Goal: Check status: Check status

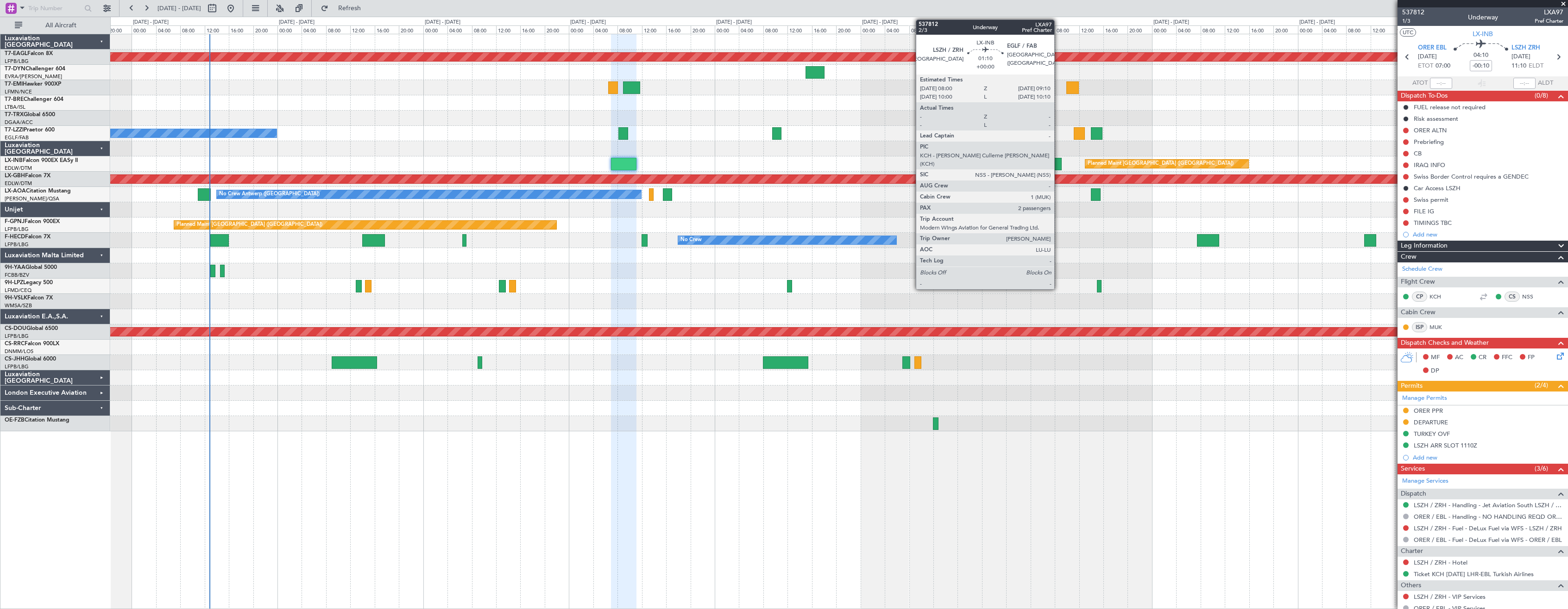
click at [1059, 161] on div at bounding box center [1058, 164] width 7 height 13
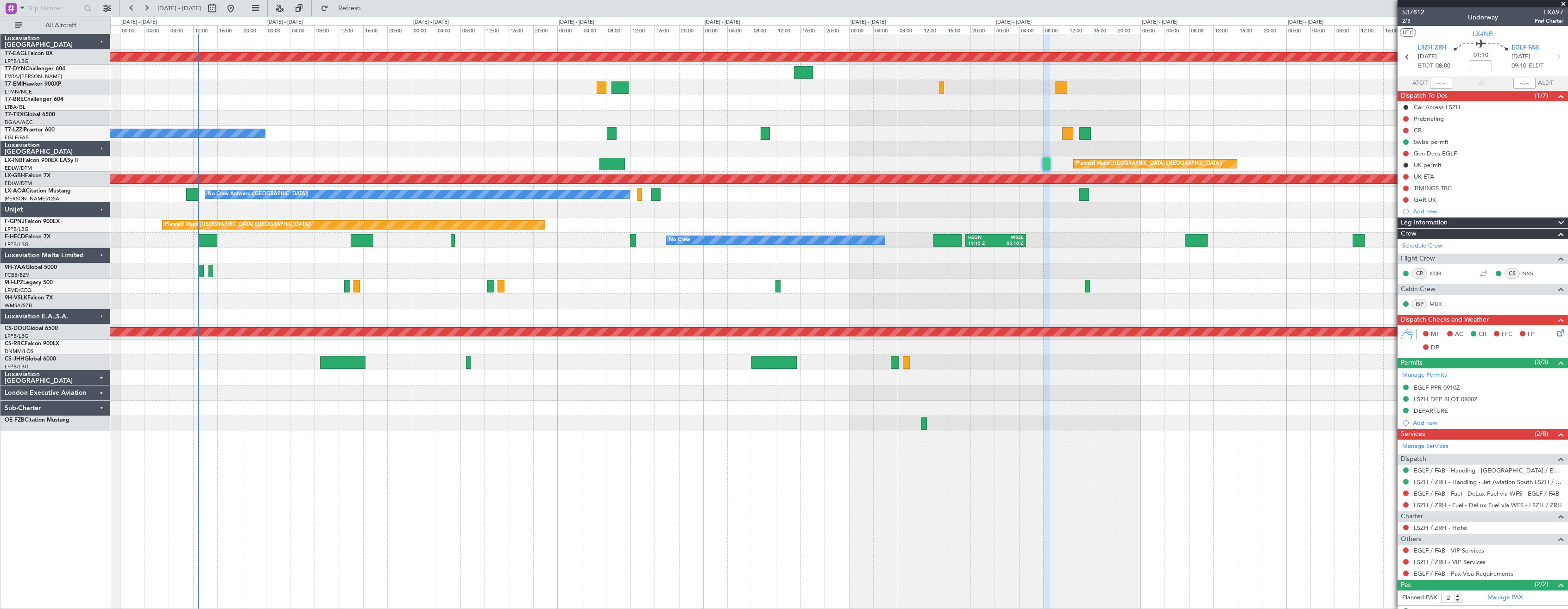
click at [1071, 231] on div "Planned Maint [GEOGRAPHIC_DATA] ([GEOGRAPHIC_DATA]) No Crew" at bounding box center [839, 225] width 1457 height 15
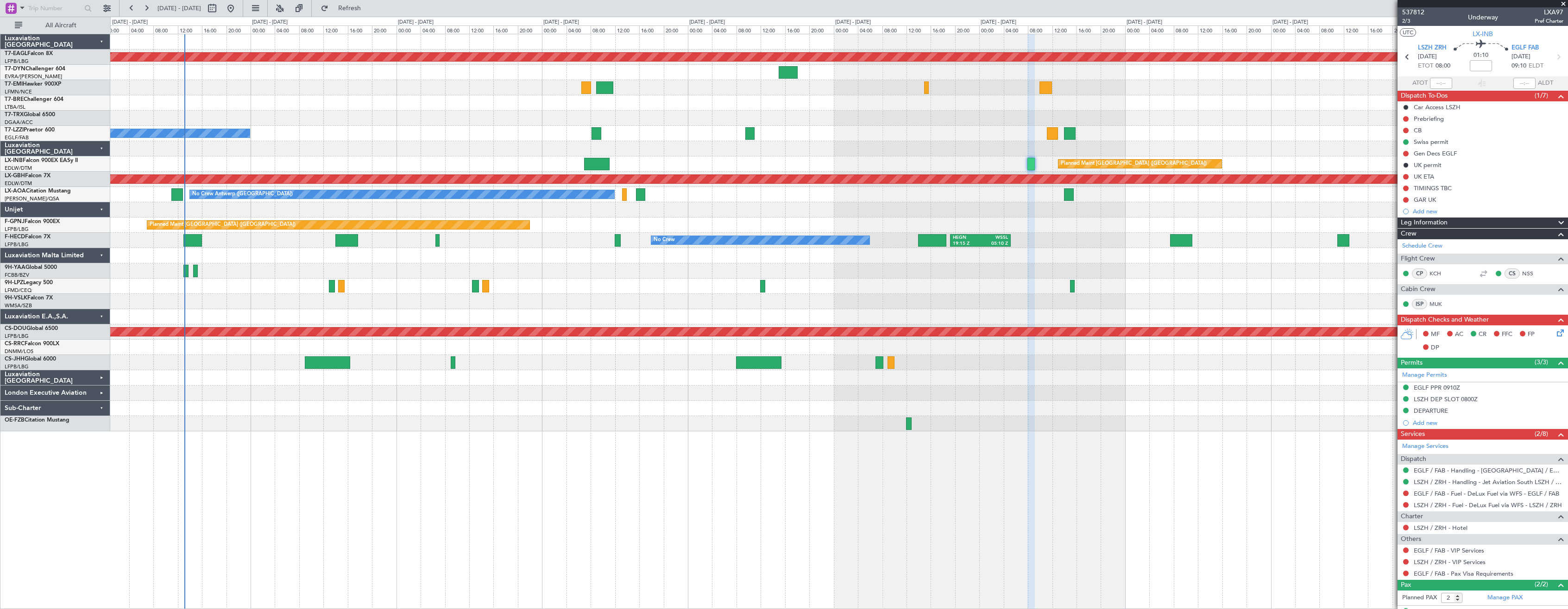
click at [352, 100] on div "Planned Maint Dubai (Al Maktoum Intl) A/C Booked A/C Unavailable [GEOGRAPHIC_DA…" at bounding box center [839, 232] width 1457 height 397
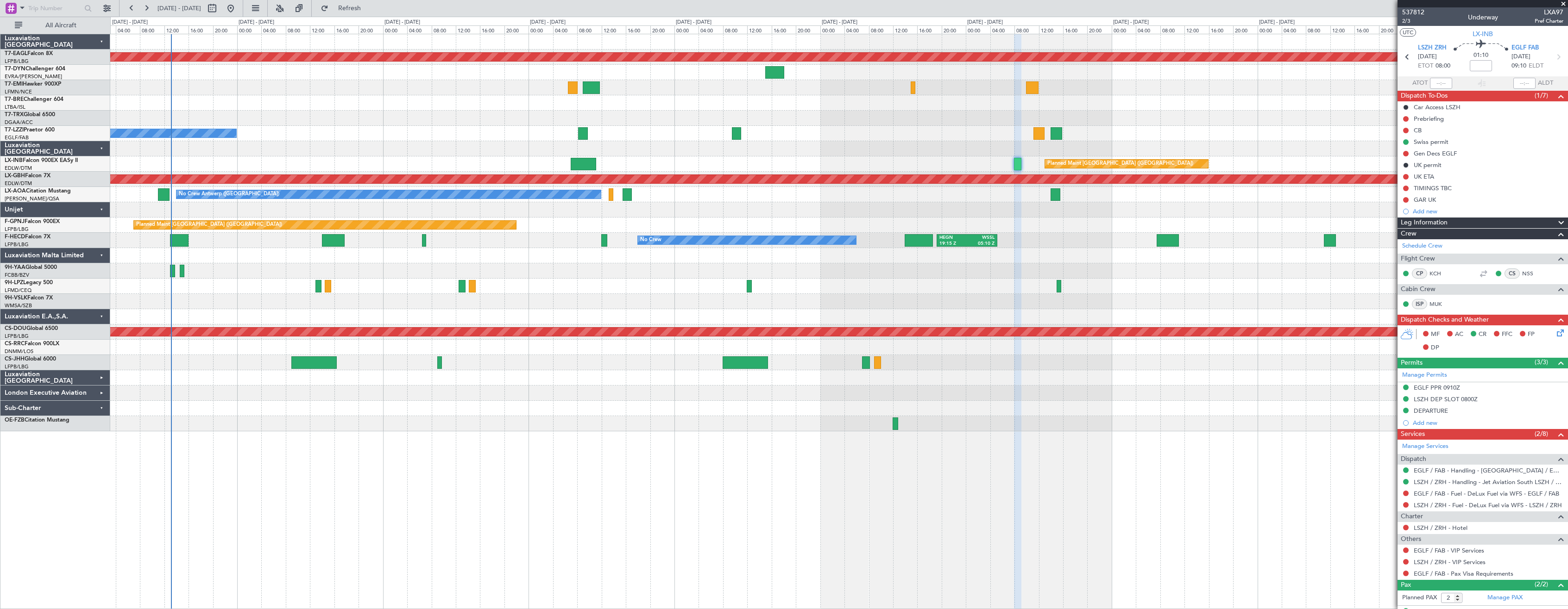
click at [343, 139] on div "Planned Maint Dubai (Al Maktoum Intl) A/C Unavailable [GEOGRAPHIC_DATA] ([GEOGR…" at bounding box center [839, 232] width 1457 height 397
click at [110, 9] on button at bounding box center [107, 9] width 15 height 15
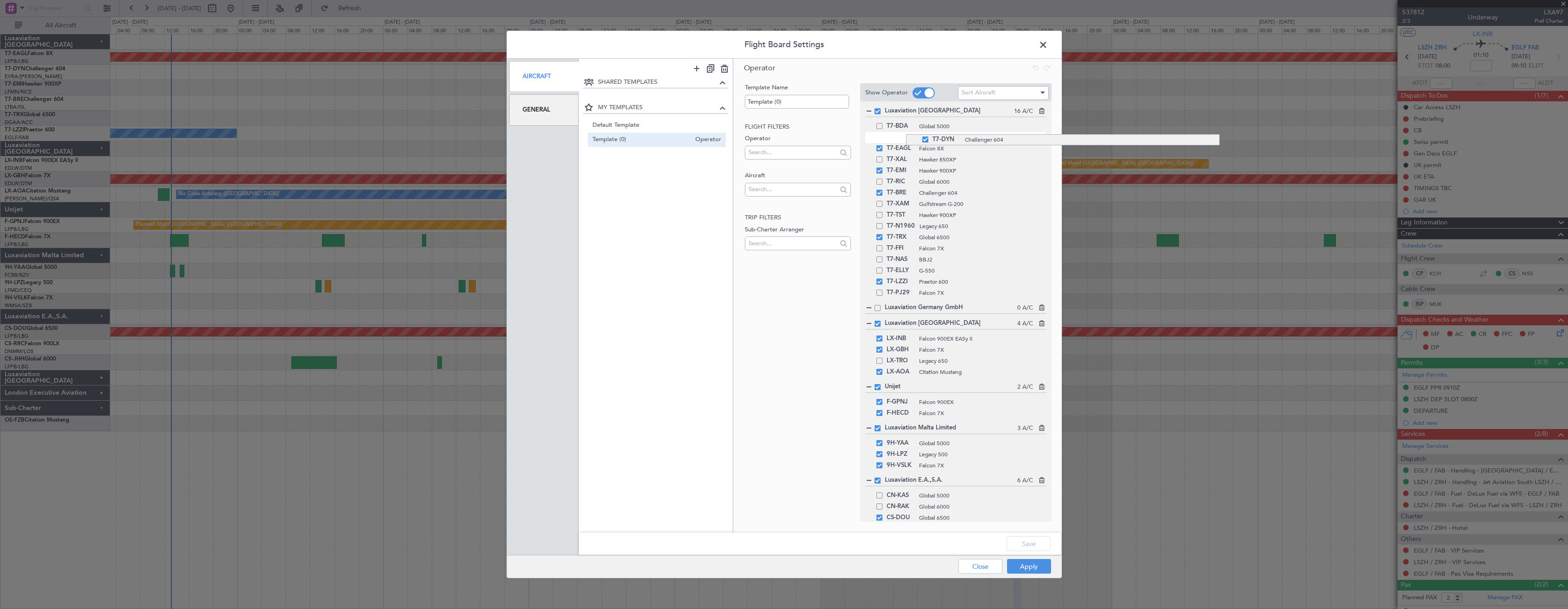
drag, startPoint x: 906, startPoint y: 164, endPoint x: 906, endPoint y: 134, distance: 30.0
drag, startPoint x: 902, startPoint y: 136, endPoint x: 908, endPoint y: 153, distance: 18.0
click at [1048, 46] on span at bounding box center [1048, 47] width 0 height 18
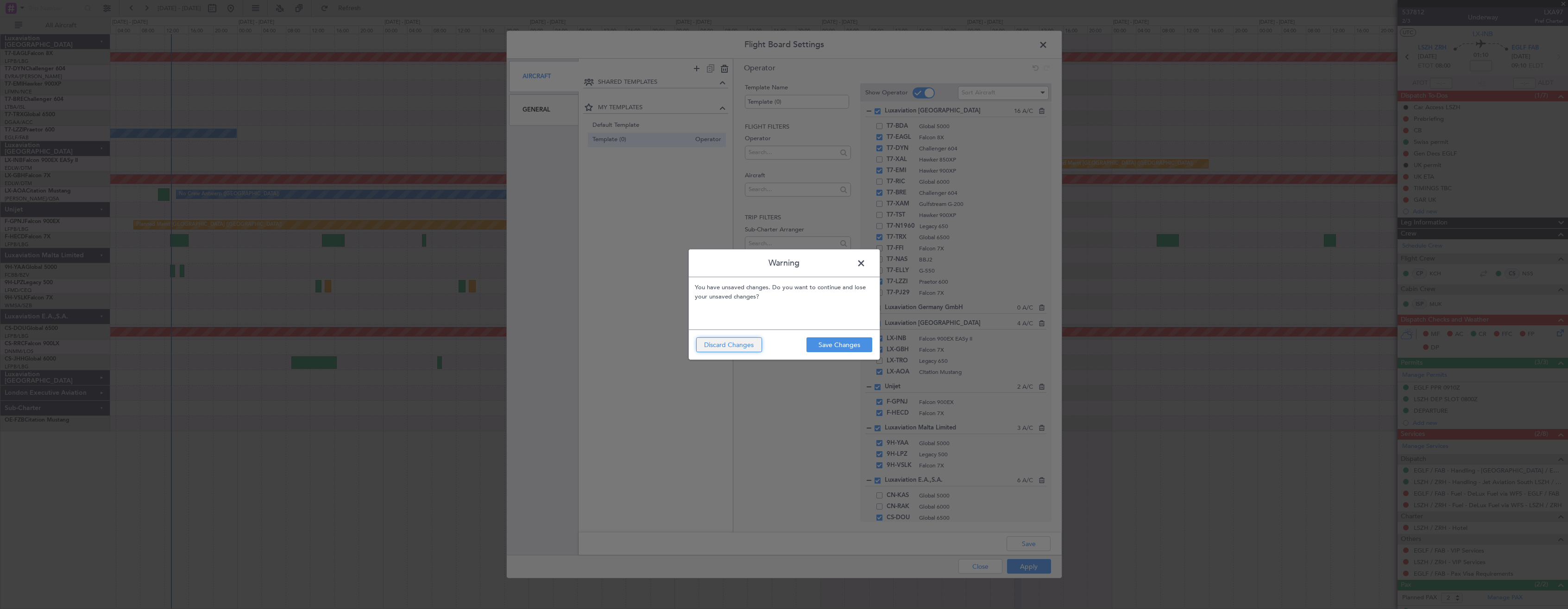
click at [709, 344] on button "Discard Changes" at bounding box center [729, 345] width 66 height 15
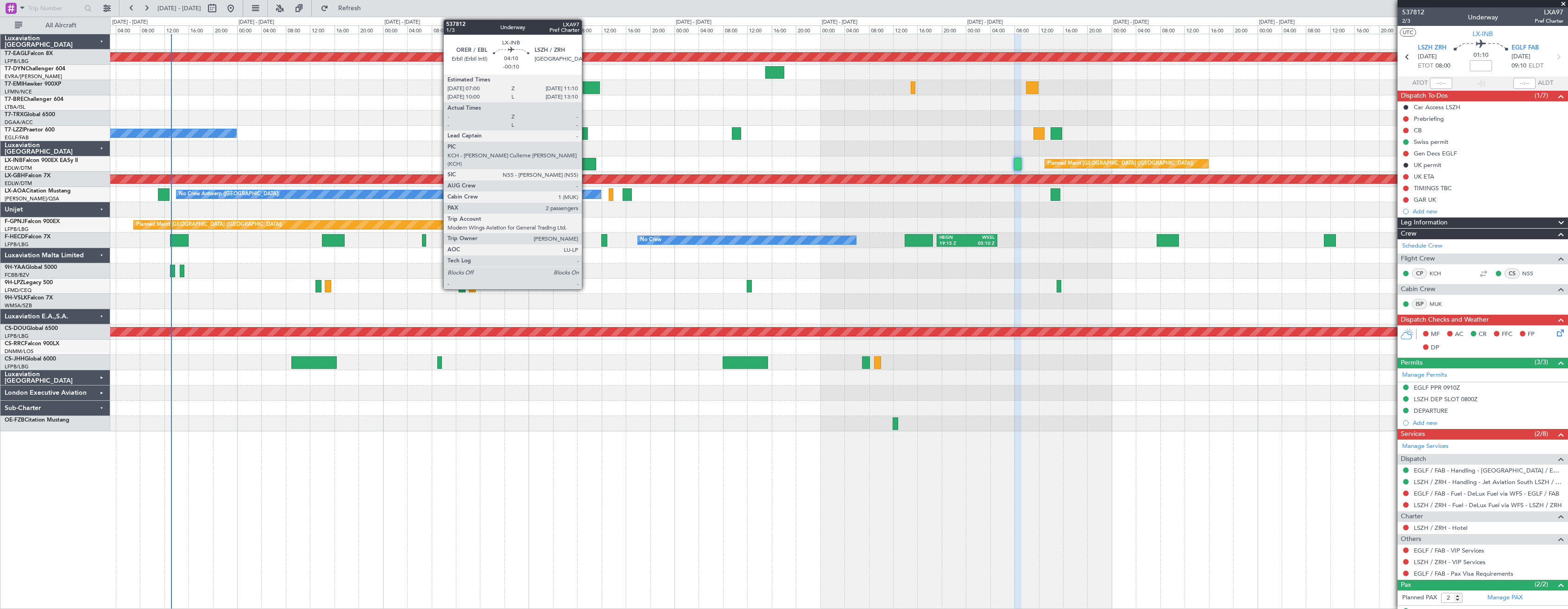
click at [585, 164] on div at bounding box center [584, 164] width 26 height 13
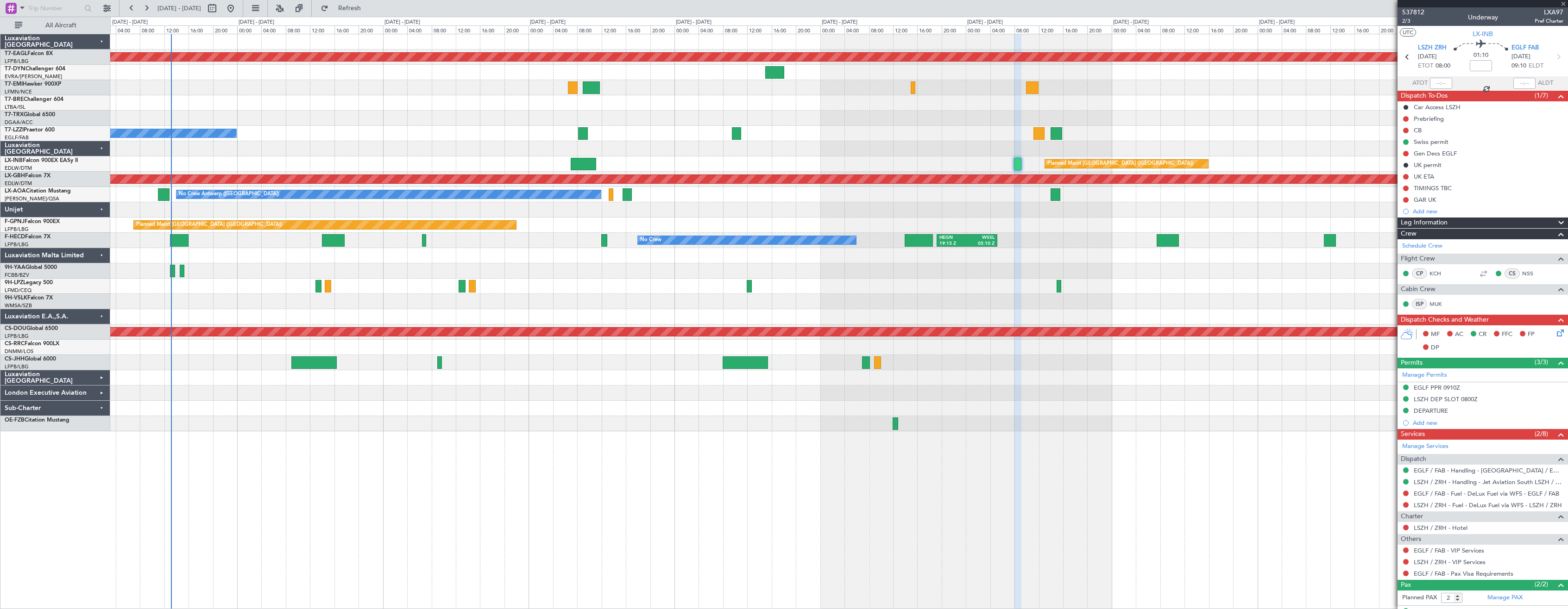
type input "-00:10"
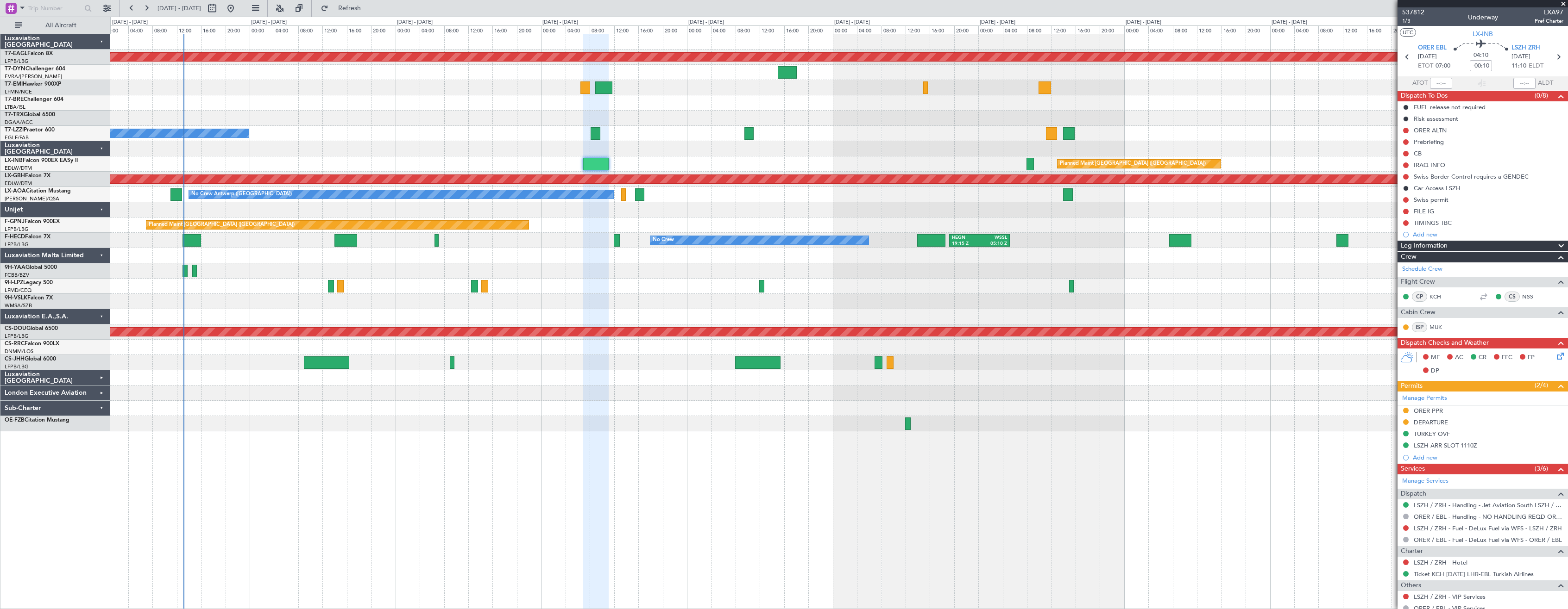
click at [259, 260] on div at bounding box center [839, 256] width 1457 height 15
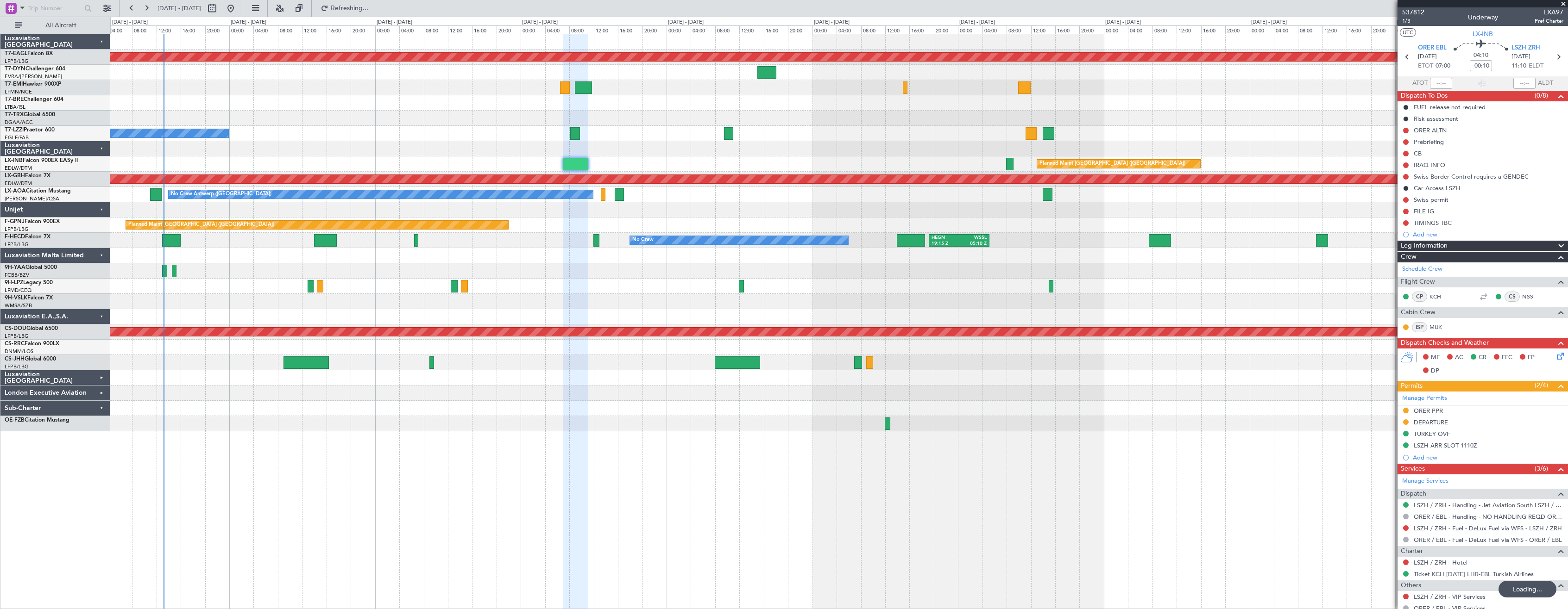
click at [371, 89] on div at bounding box center [839, 88] width 1457 height 15
click at [365, 117] on div at bounding box center [839, 118] width 1457 height 15
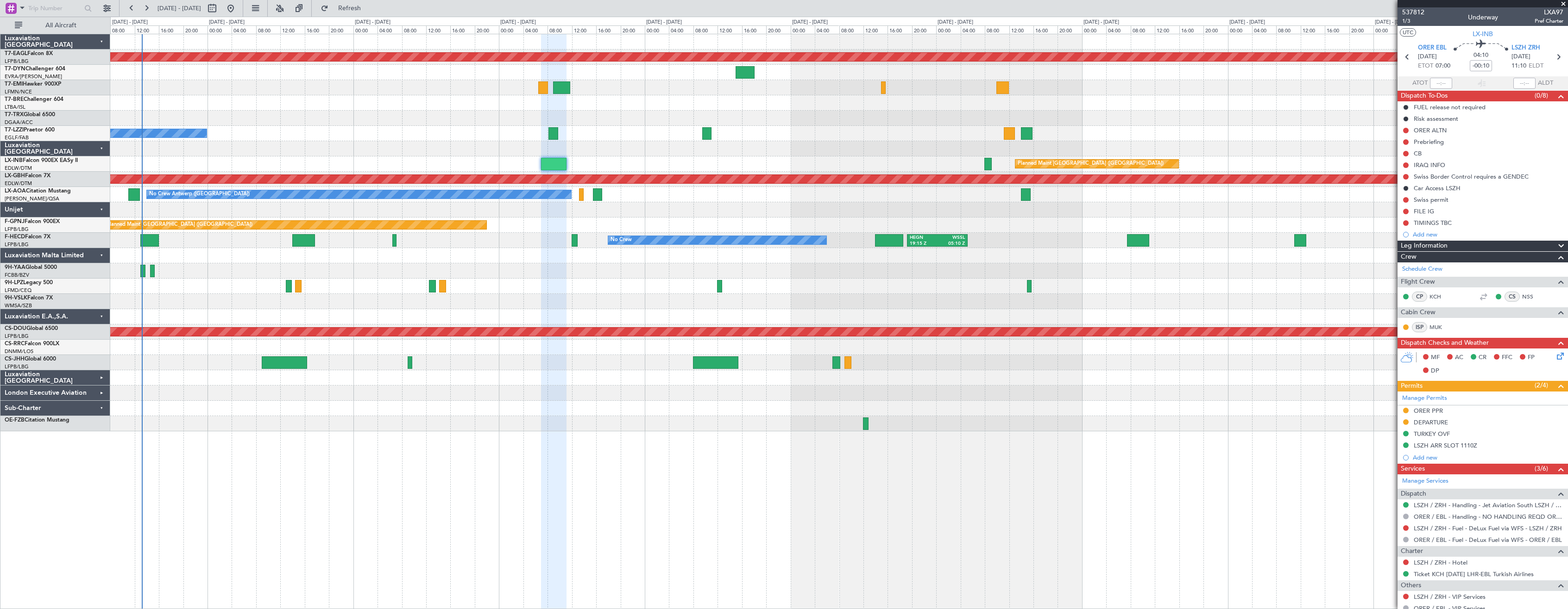
click at [530, 431] on div at bounding box center [839, 423] width 1457 height 15
